Goal: Transaction & Acquisition: Download file/media

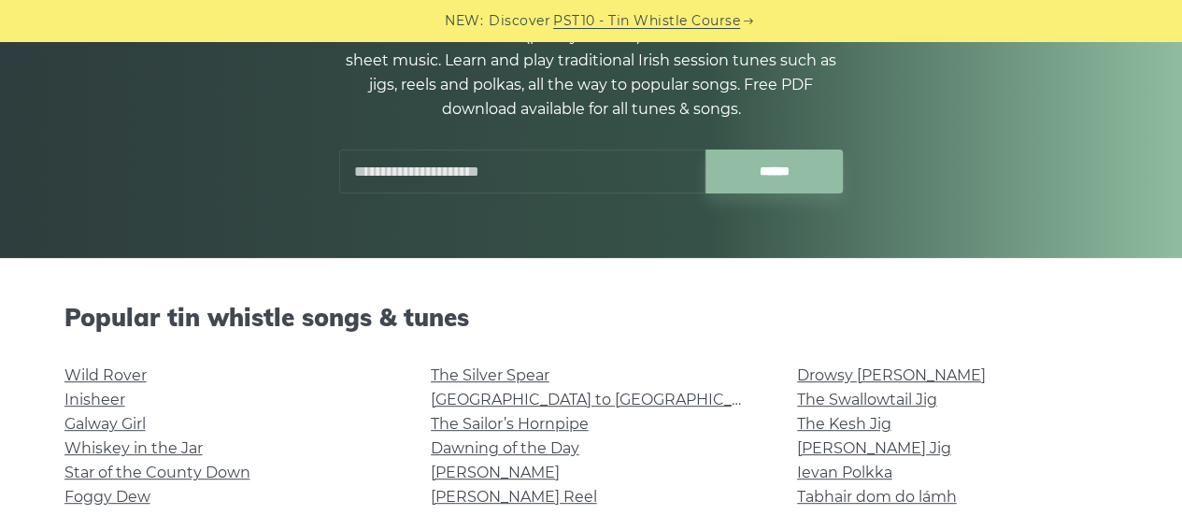
scroll to position [93, 0]
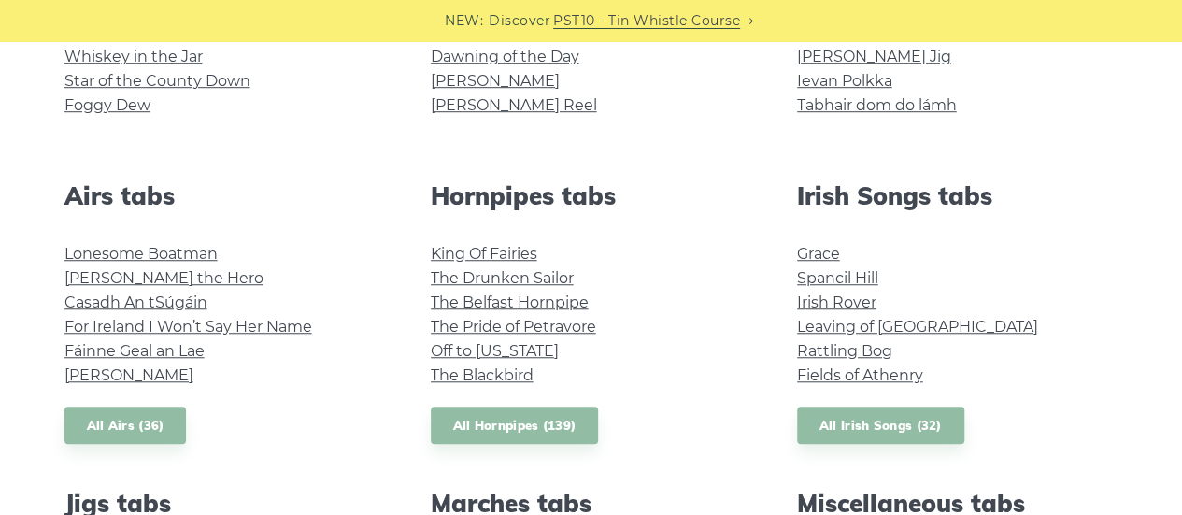
scroll to position [654, 0]
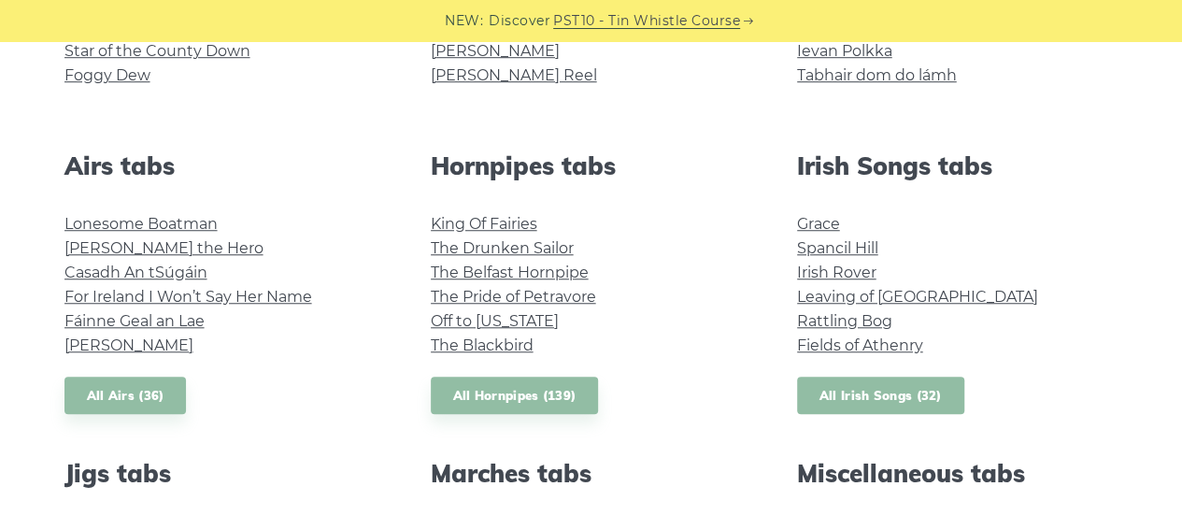
click at [873, 400] on link "All Irish Songs (32)" at bounding box center [880, 396] width 167 height 38
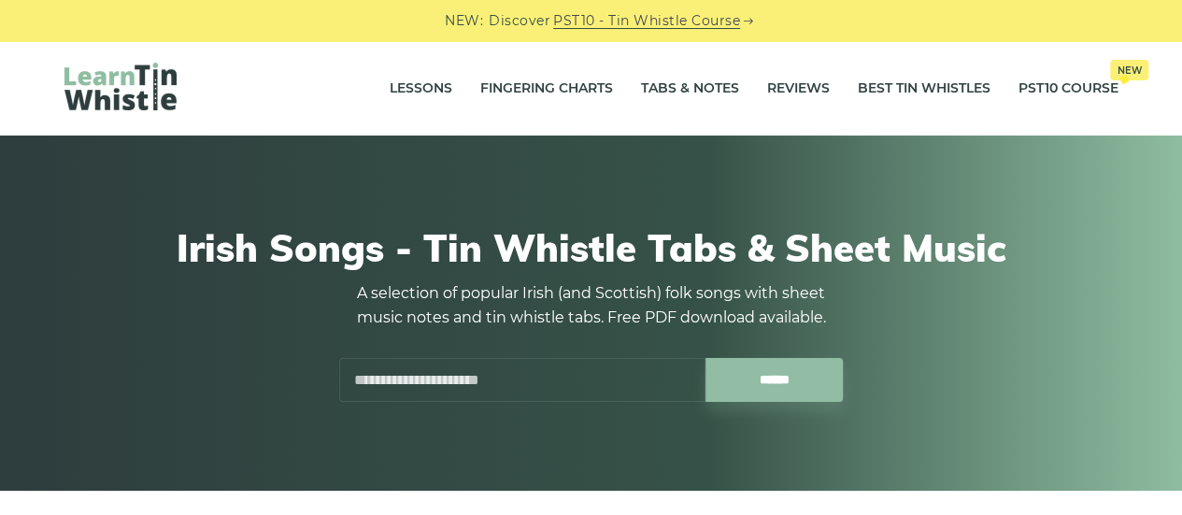
scroll to position [374, 0]
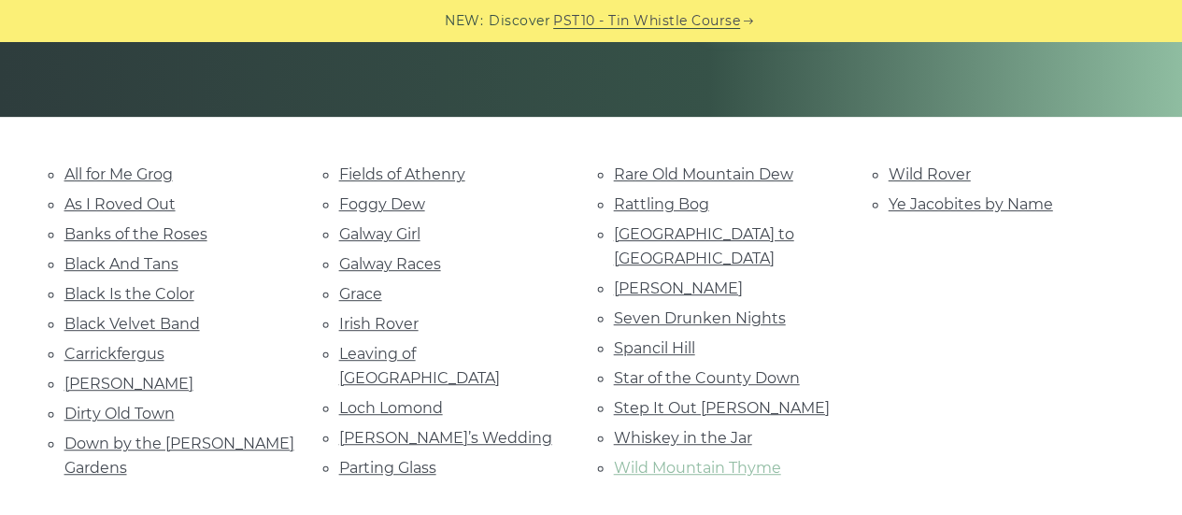
click at [697, 459] on link "Wild Mountain Thyme" at bounding box center [697, 468] width 167 height 18
click at [915, 175] on link "Wild Rover" at bounding box center [930, 174] width 82 height 18
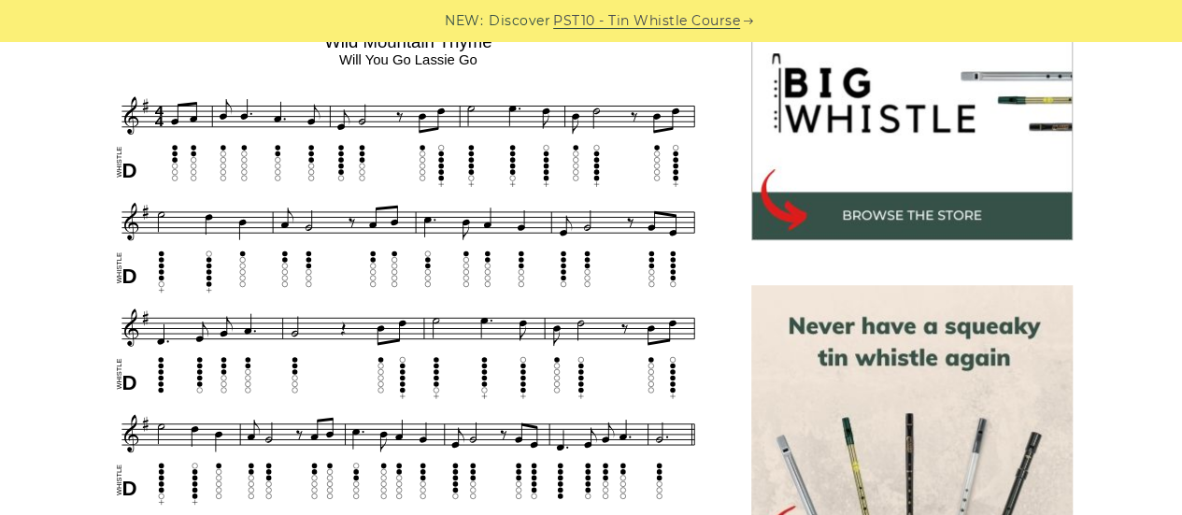
scroll to position [561, 0]
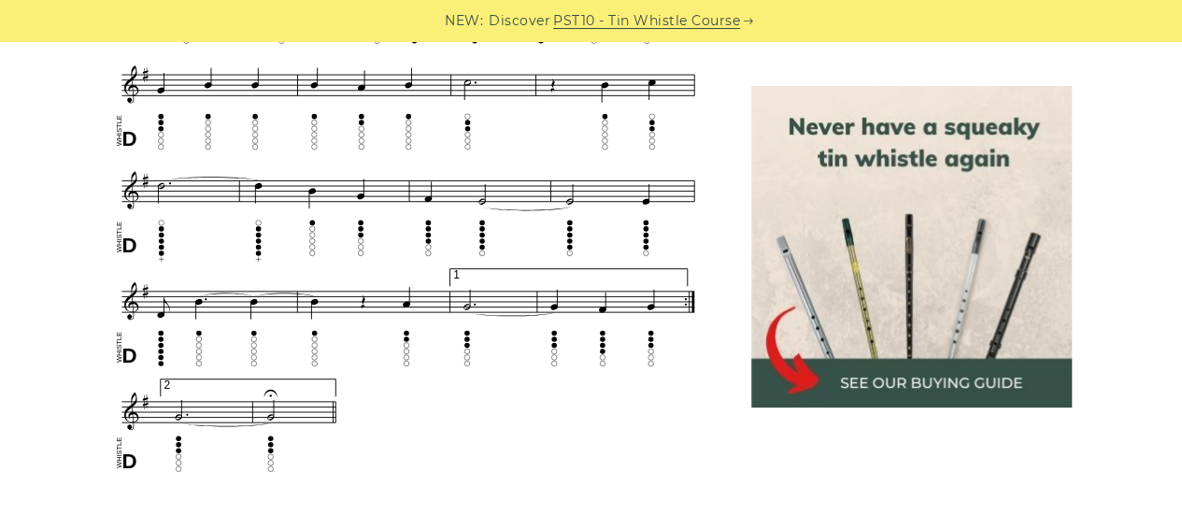
scroll to position [1402, 0]
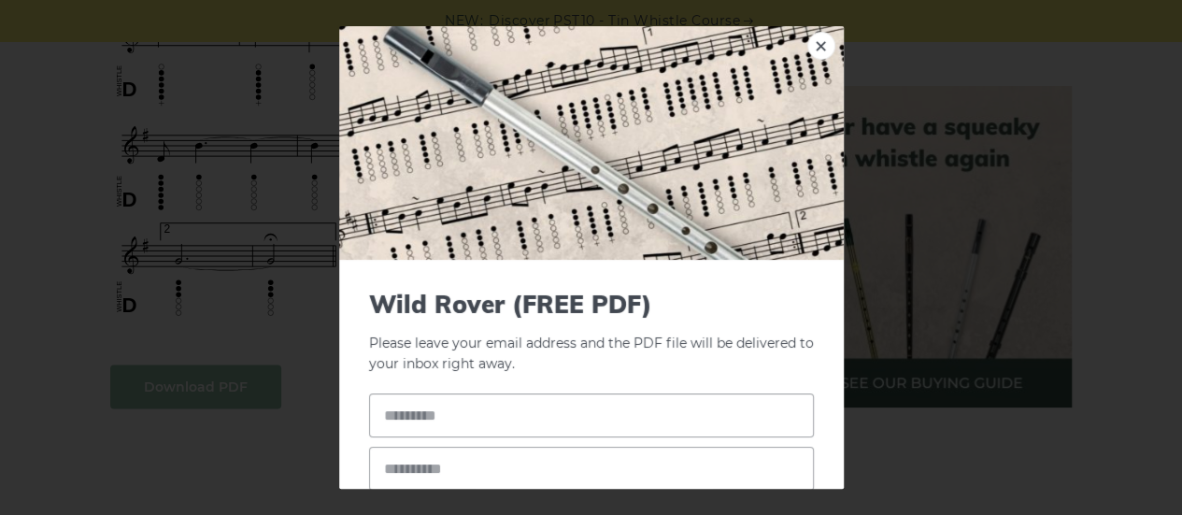
click at [190, 397] on body "NEW: Discover PST10 - Tin Whistle Course Lessons Fingering Charts Tabs & Notes …" at bounding box center [591, 357] width 1182 height 3519
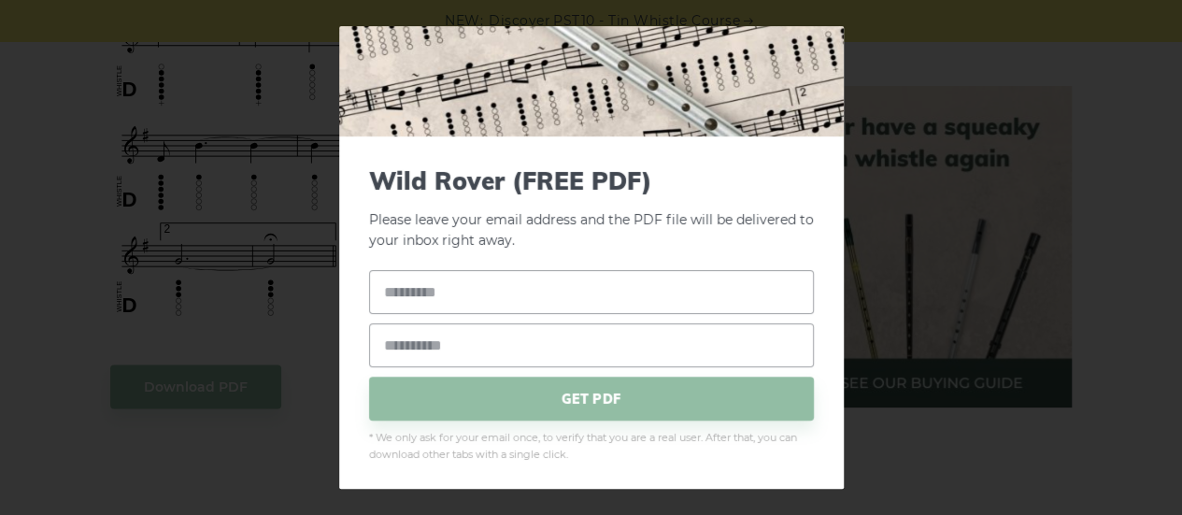
scroll to position [127, 0]
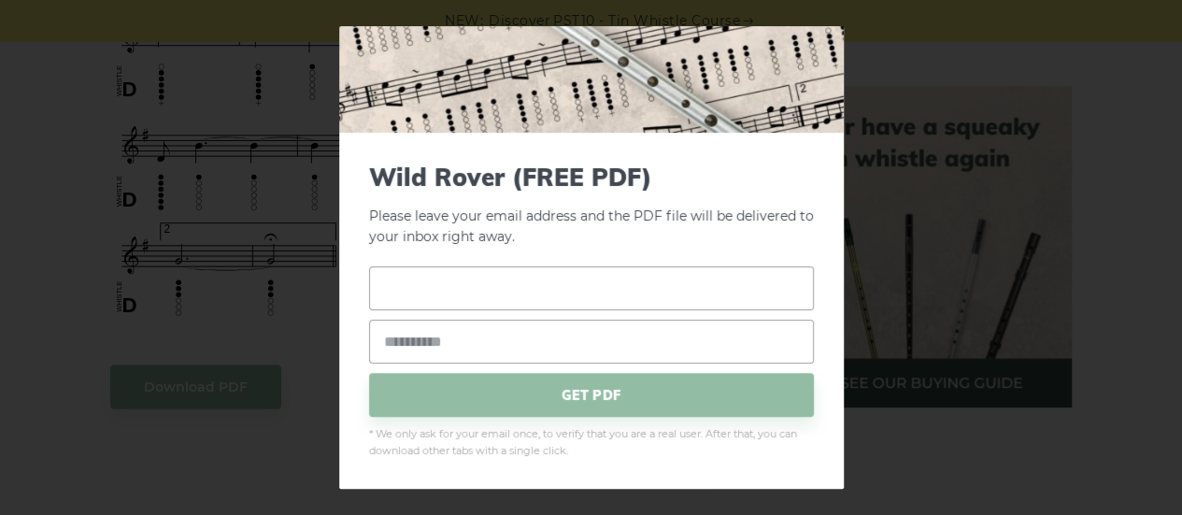
click at [426, 294] on input "text" at bounding box center [591, 288] width 445 height 44
type input "*******"
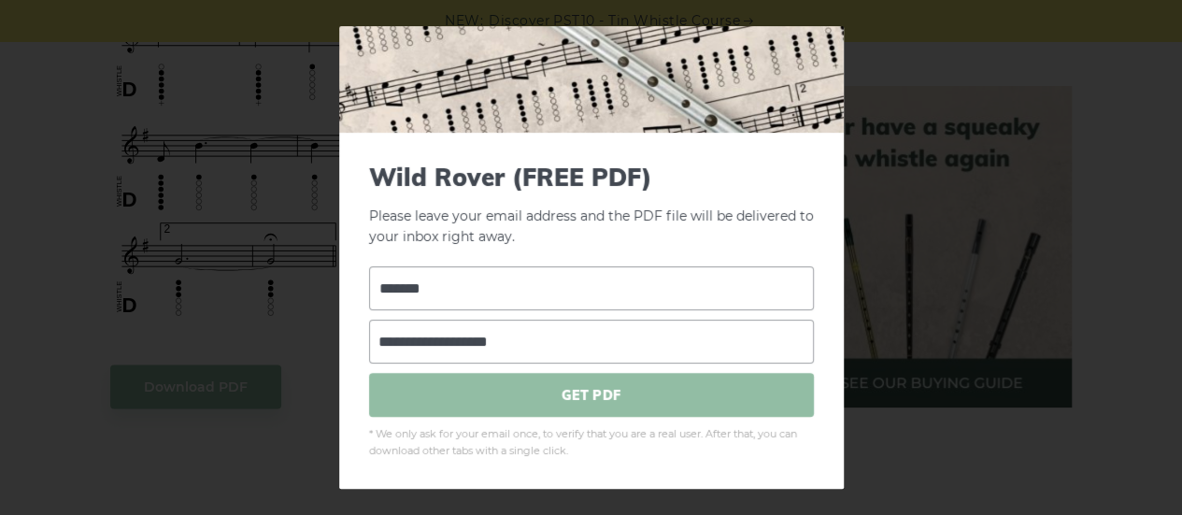
type input "**********"
click at [684, 387] on span "GET PDF" at bounding box center [591, 395] width 445 height 44
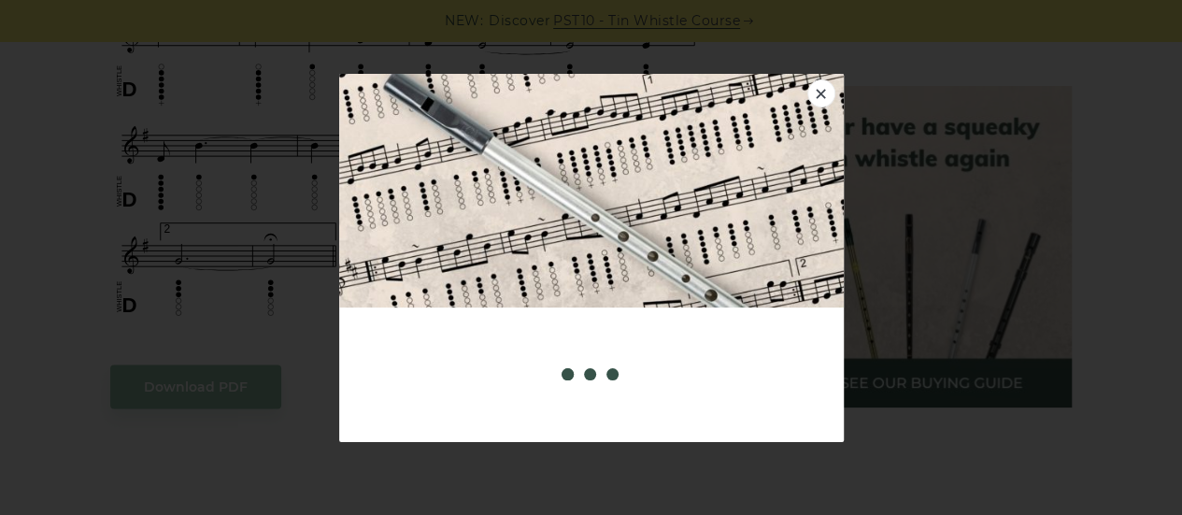
scroll to position [0, 0]
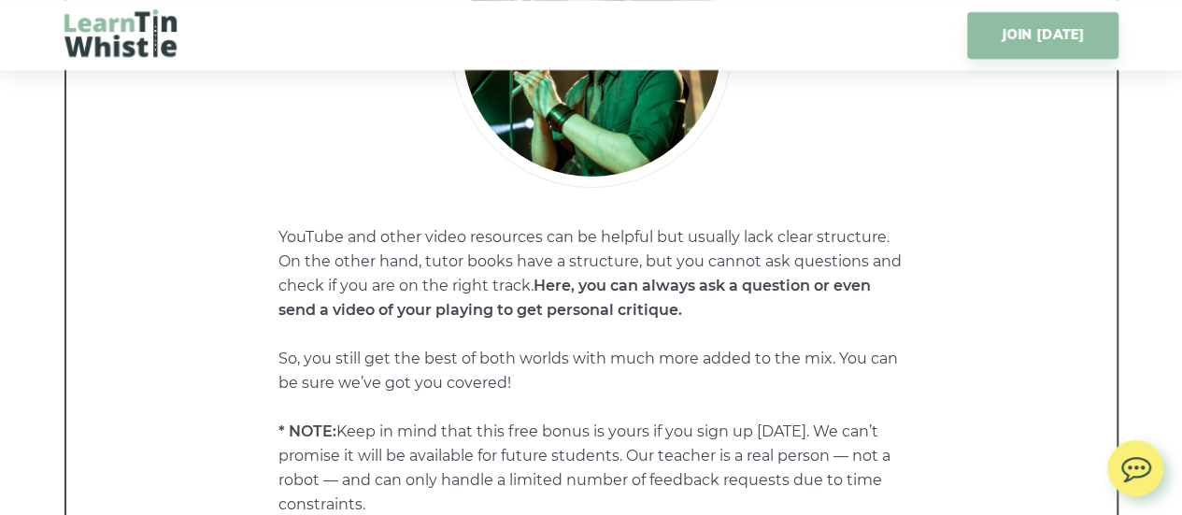
scroll to position [9908, 0]
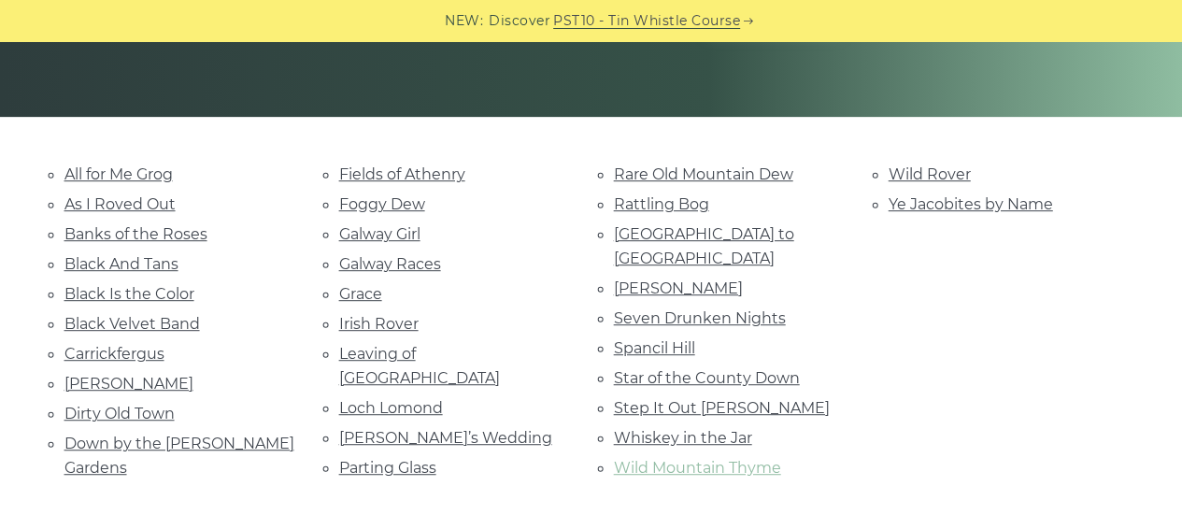
click at [666, 459] on link "Wild Mountain Thyme" at bounding box center [697, 468] width 167 height 18
click at [101, 177] on link "All for Me Grog" at bounding box center [118, 174] width 108 height 18
click at [398, 324] on link "Irish Rover" at bounding box center [378, 324] width 79 height 18
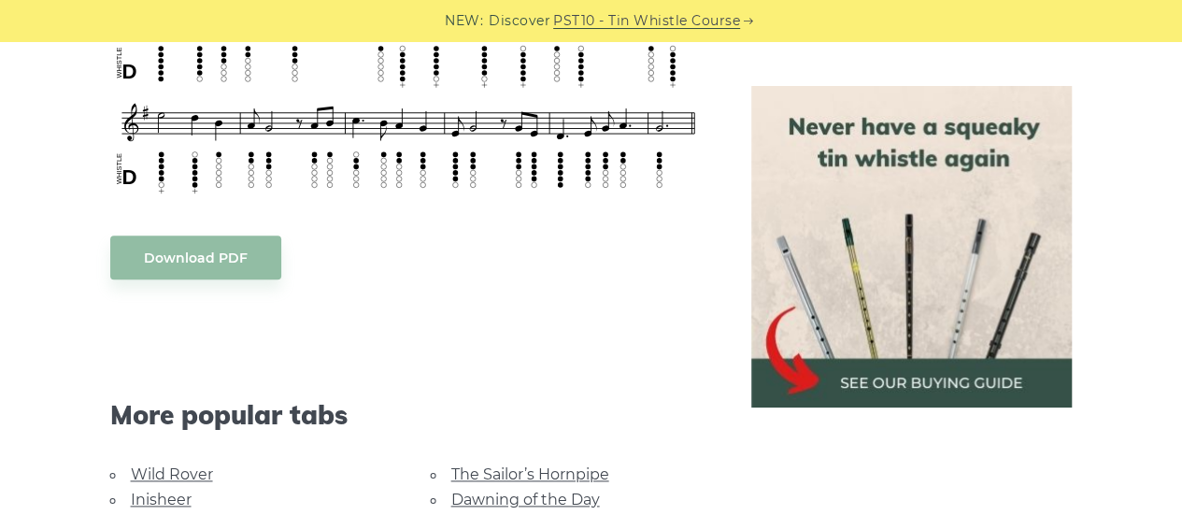
scroll to position [841, 0]
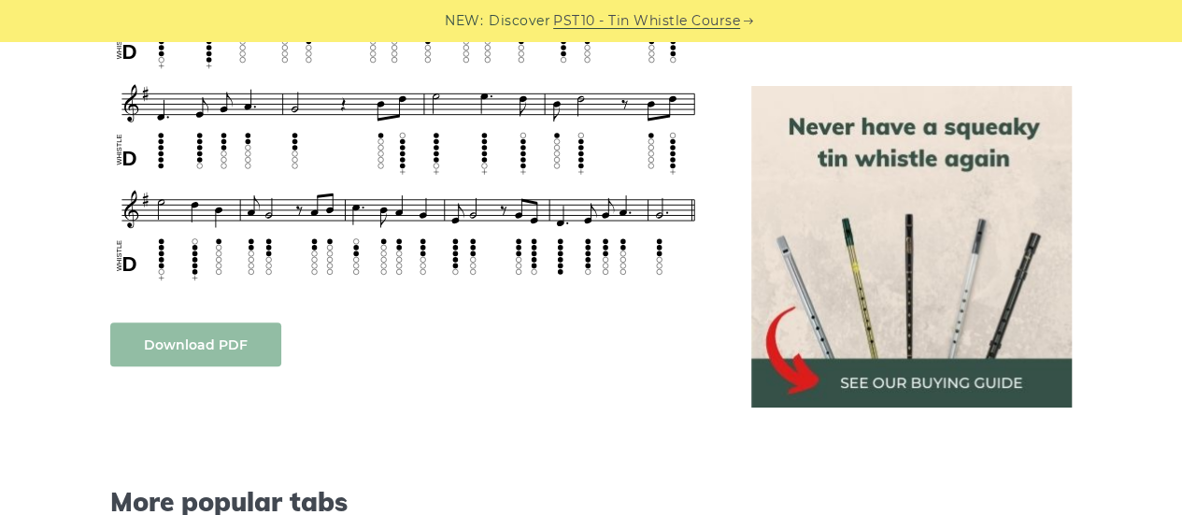
click at [222, 339] on link "Download PDF" at bounding box center [195, 344] width 171 height 44
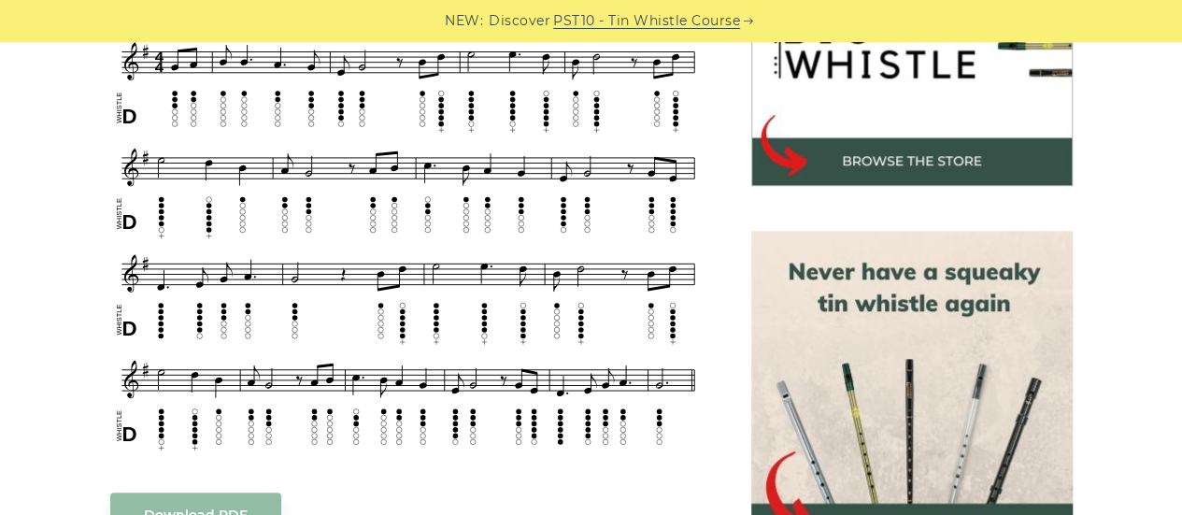
scroll to position [561, 0]
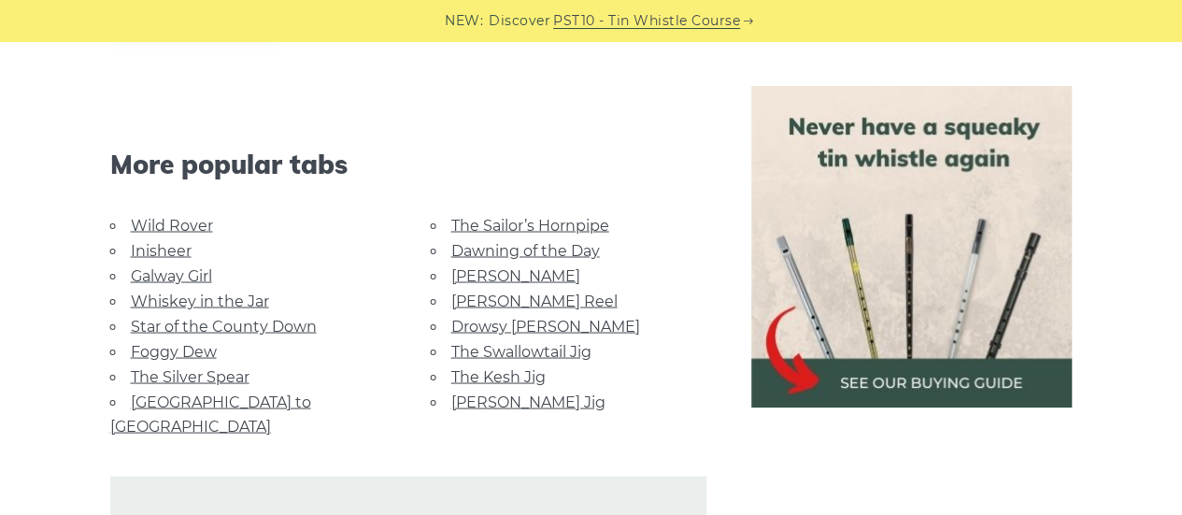
scroll to position [1309, 0]
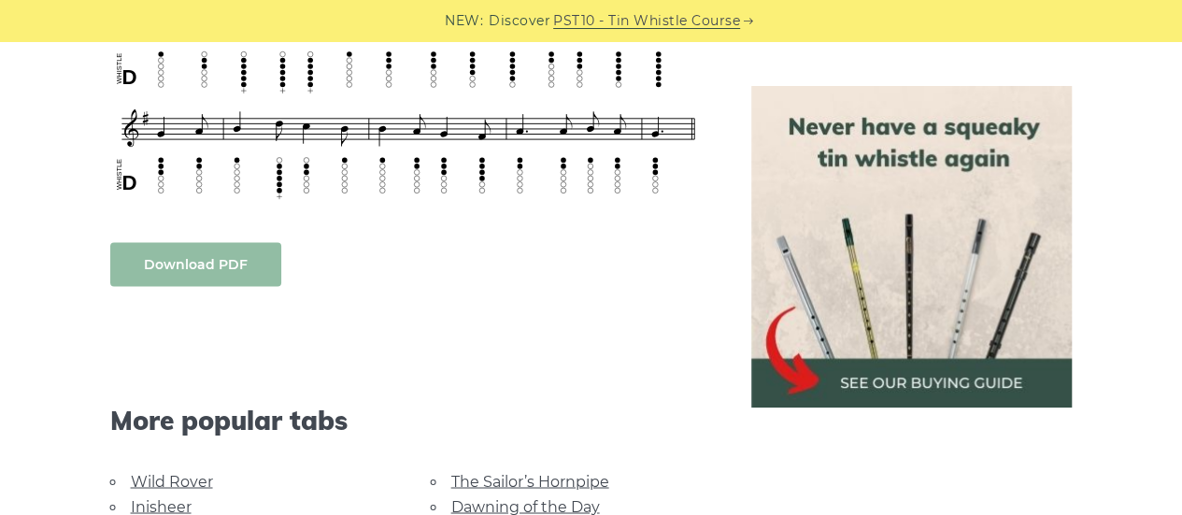
click at [228, 265] on link "Download PDF" at bounding box center [195, 264] width 171 height 44
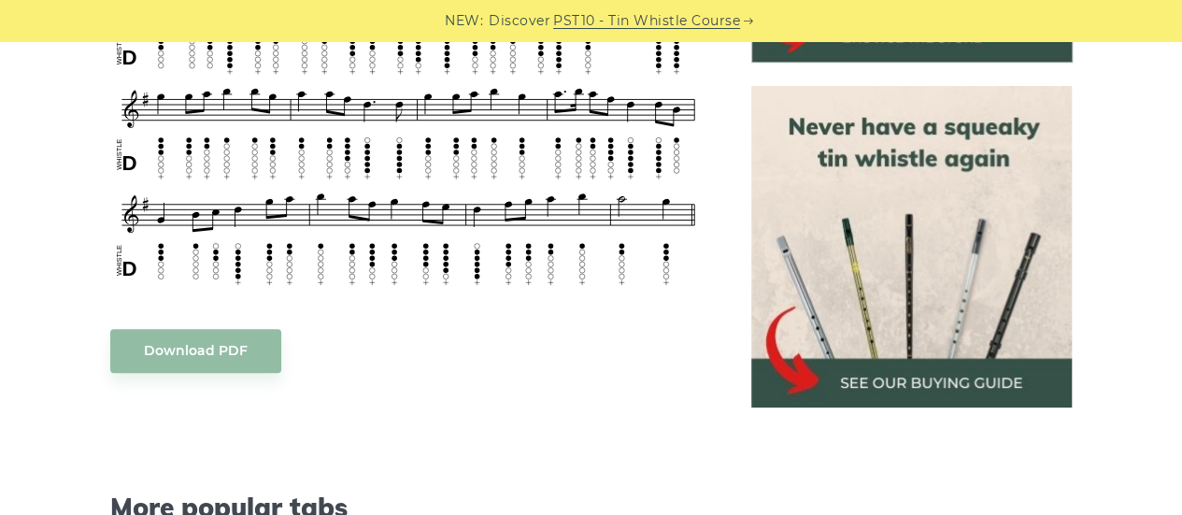
scroll to position [1028, 0]
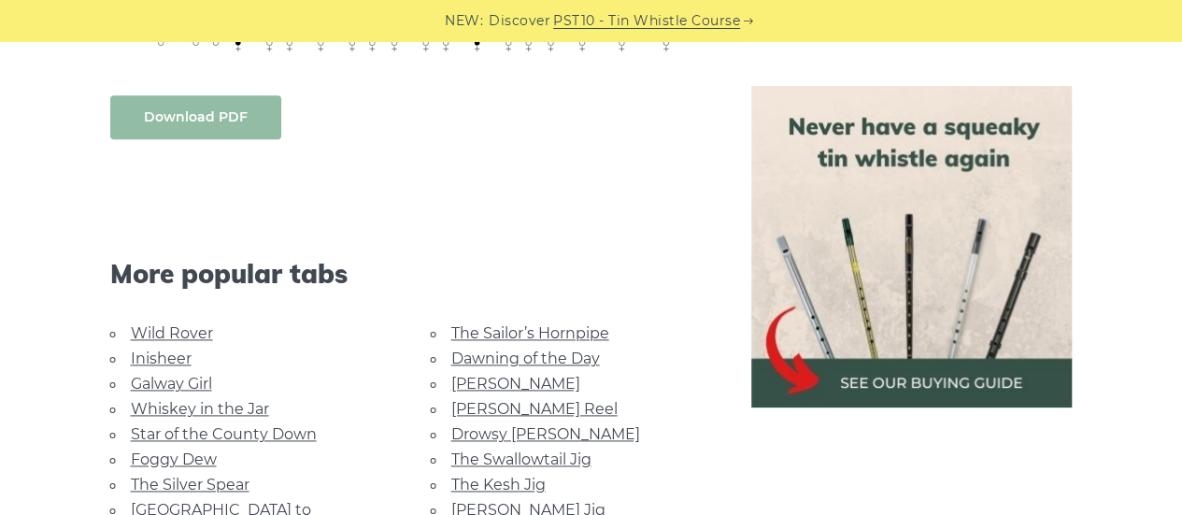
click at [211, 114] on link "Download PDF" at bounding box center [195, 117] width 171 height 44
